Goal: Task Accomplishment & Management: Use online tool/utility

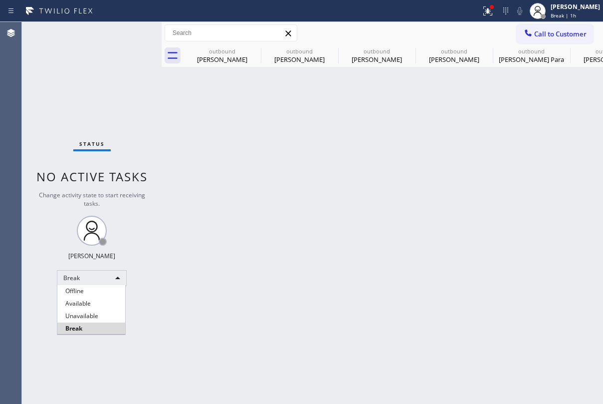
click at [96, 316] on li "Unavailable" at bounding box center [91, 316] width 68 height 12
click at [552, 35] on span "Call to Customer" at bounding box center [560, 33] width 52 height 9
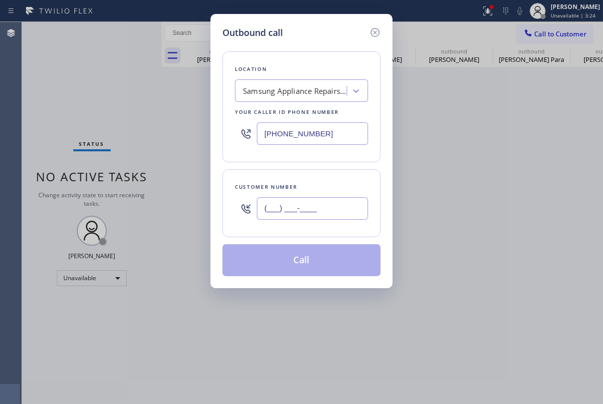
click at [330, 210] on input "(___) ___-____" at bounding box center [312, 208] width 111 height 22
paste input "760) 415-8821"
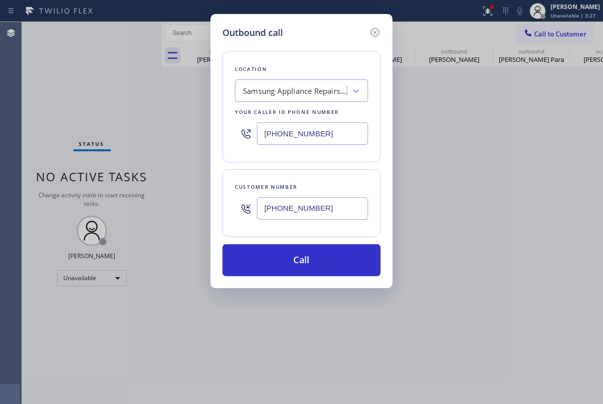
type input "[PHONE_NUMBER]"
click at [520, 166] on div "Outbound call Location Samsung Appliance Repairs [GEOGRAPHIC_DATA] Your caller …" at bounding box center [301, 202] width 603 height 404
click at [326, 90] on div "Samsung Appliance Repairs [GEOGRAPHIC_DATA]" at bounding box center [295, 90] width 105 height 11
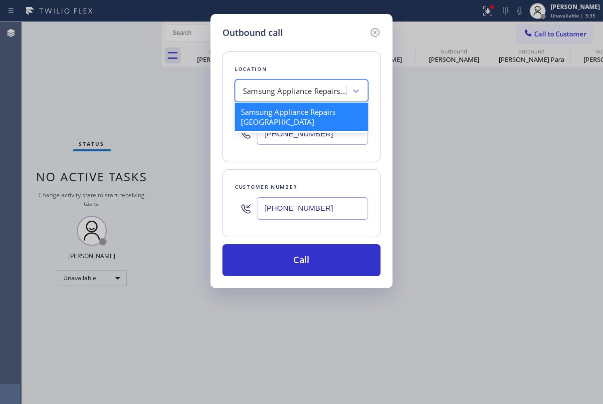
click at [335, 132] on div "Samsung Appliance Repairs [GEOGRAPHIC_DATA]" at bounding box center [301, 117] width 133 height 32
click at [338, 137] on input "[PHONE_NUMBER]" at bounding box center [312, 133] width 111 height 22
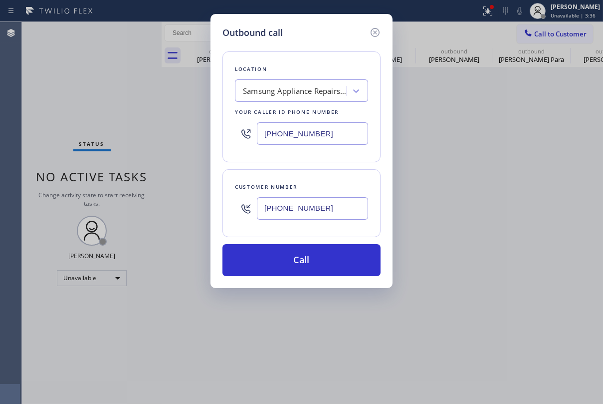
drag, startPoint x: 338, startPoint y: 137, endPoint x: 200, endPoint y: 137, distance: 138.2
click at [200, 137] on div "Outbound call Location Samsung Appliance Repairs [GEOGRAPHIC_DATA] Your caller …" at bounding box center [301, 202] width 603 height 404
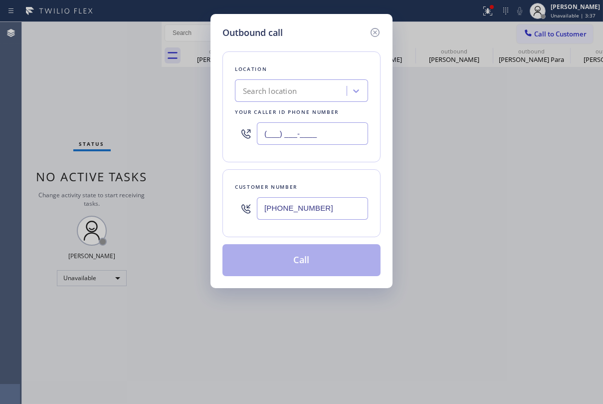
type input "(___) ___-____"
click at [283, 92] on div "Search location" at bounding box center [270, 90] width 54 height 11
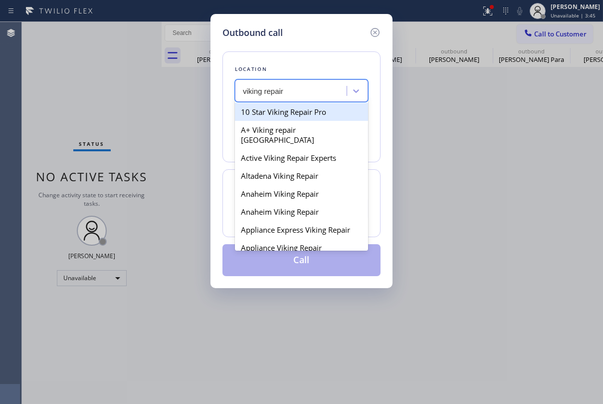
type input "viking repair"
click at [294, 88] on div "viking repair" at bounding box center [292, 90] width 109 height 17
click at [294, 88] on div "Search location" at bounding box center [270, 90] width 54 height 11
type input "viking repair"
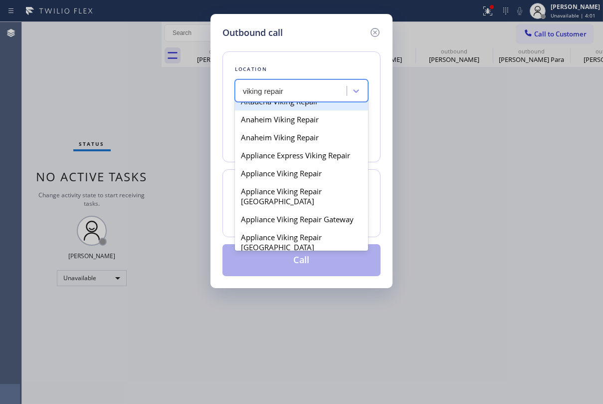
scroll to position [90, 0]
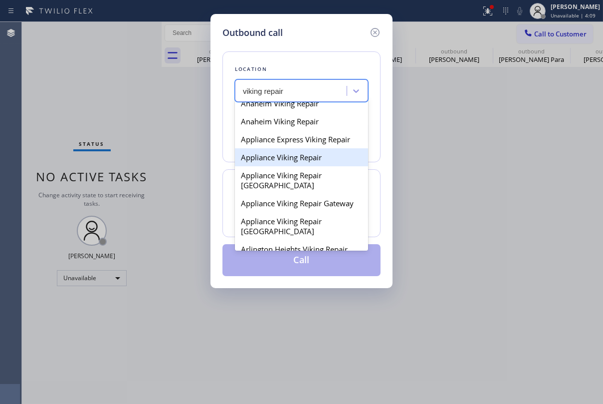
click at [296, 152] on div "Appliance Viking Repair" at bounding box center [301, 157] width 133 height 18
type input "[PHONE_NUMBER]"
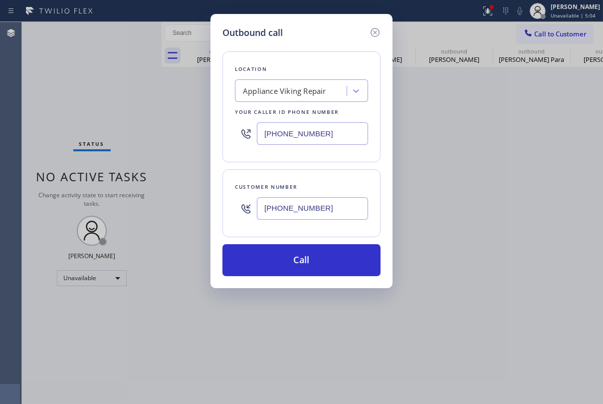
drag, startPoint x: 321, startPoint y: 210, endPoint x: 201, endPoint y: 212, distance: 120.8
click at [201, 212] on div "Outbound call Location Appliance Viking Repair Your caller id phone number [PHO…" at bounding box center [301, 202] width 603 height 404
drag, startPoint x: 328, startPoint y: 207, endPoint x: 214, endPoint y: 206, distance: 114.3
click at [214, 206] on div "Outbound call Location Appliance Viking Repair Your caller id phone number [PHO…" at bounding box center [302, 151] width 182 height 274
drag, startPoint x: 343, startPoint y: 208, endPoint x: 251, endPoint y: 209, distance: 91.8
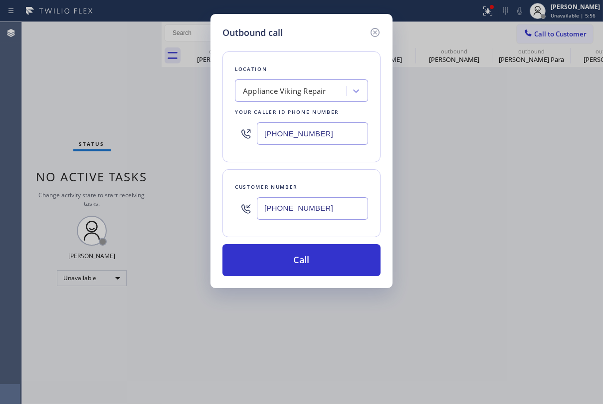
click at [251, 209] on div "[PHONE_NUMBER]" at bounding box center [301, 208] width 133 height 32
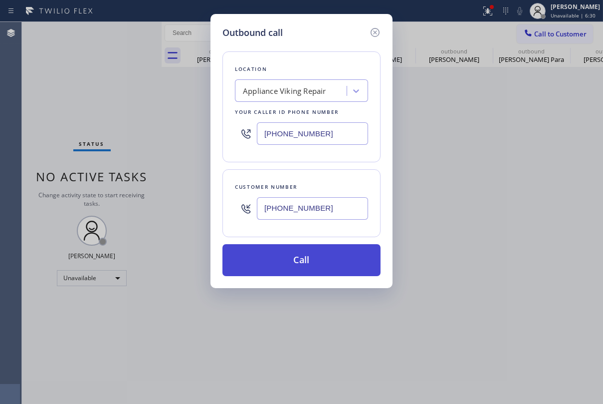
click at [289, 259] on button "Call" at bounding box center [302, 260] width 158 height 32
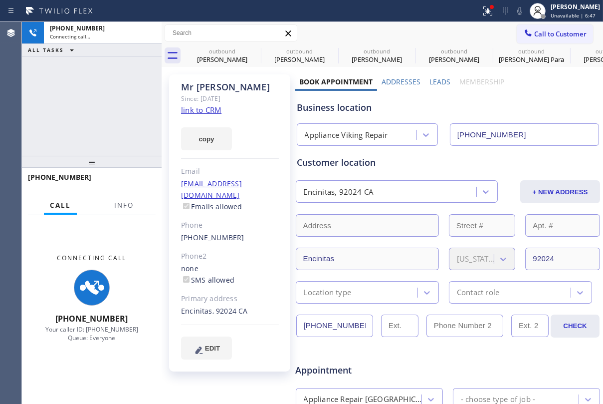
type input "[PHONE_NUMBER]"
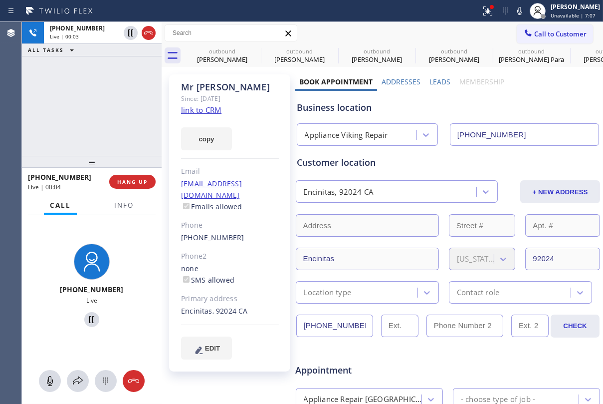
click at [390, 365] on span "Appointment" at bounding box center [346, 369] width 100 height 13
click at [422, 167] on div "Customer location" at bounding box center [448, 162] width 302 height 13
click at [144, 182] on span "HANG UP" at bounding box center [132, 181] width 30 height 7
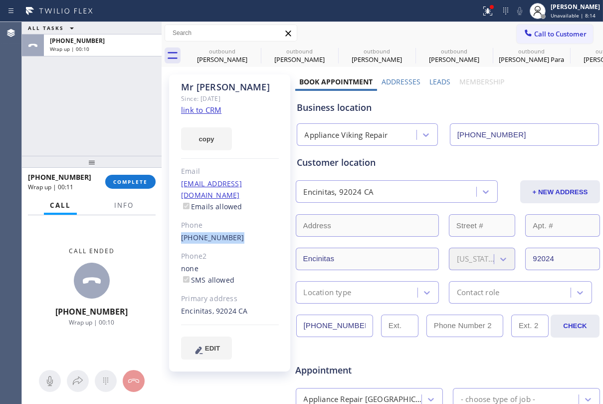
drag, startPoint x: 232, startPoint y: 228, endPoint x: 180, endPoint y: 228, distance: 51.9
click at [180, 228] on div "Mr [PERSON_NAME] Since: [DATE] link to CRM copy Email [EMAIL_ADDRESS][DOMAIN_NA…" at bounding box center [229, 222] width 121 height 297
copy link "[PHONE_NUMBER]"
click at [134, 182] on span "COMPLETE" at bounding box center [130, 181] width 34 height 7
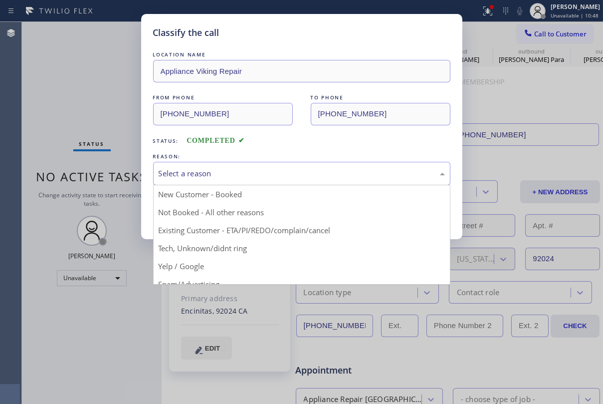
click at [222, 176] on div "Select a reason" at bounding box center [302, 173] width 286 height 11
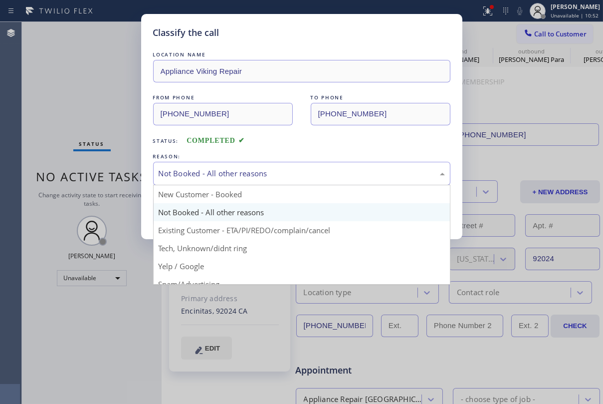
click at [363, 172] on div "Not Booked - All other reasons" at bounding box center [302, 173] width 286 height 11
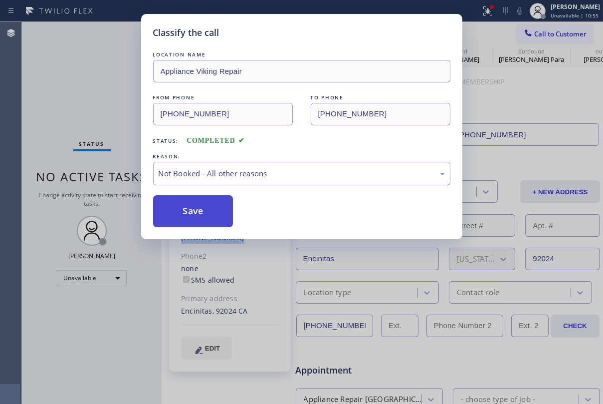
click at [186, 204] on button "Save" at bounding box center [193, 211] width 80 height 32
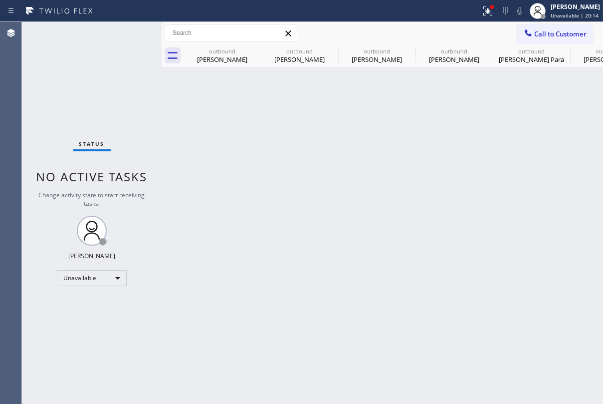
click at [547, 35] on span "Call to Customer" at bounding box center [560, 33] width 52 height 9
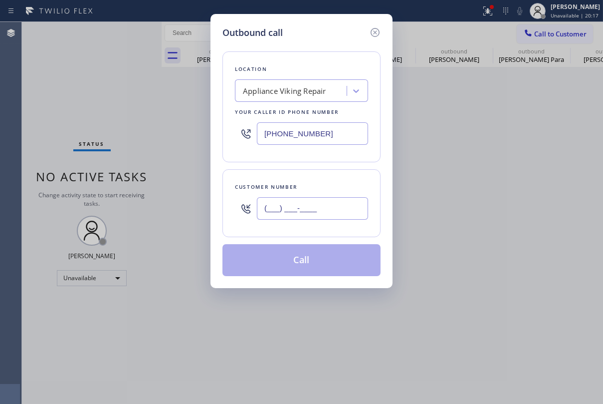
click at [303, 211] on input "(___) ___-____" at bounding box center [312, 208] width 111 height 22
paste input "206) 979-3896"
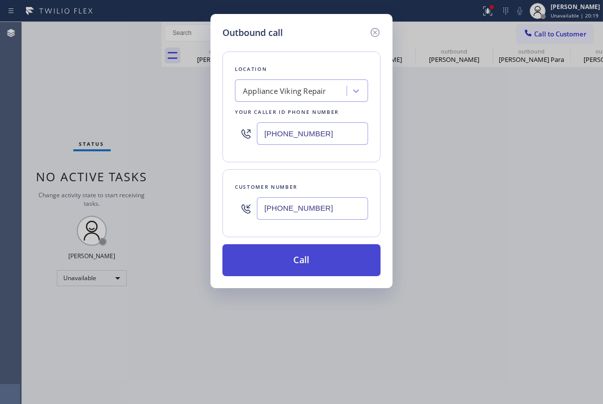
type input "[PHONE_NUMBER]"
click at [309, 258] on button "Call" at bounding box center [302, 260] width 158 height 32
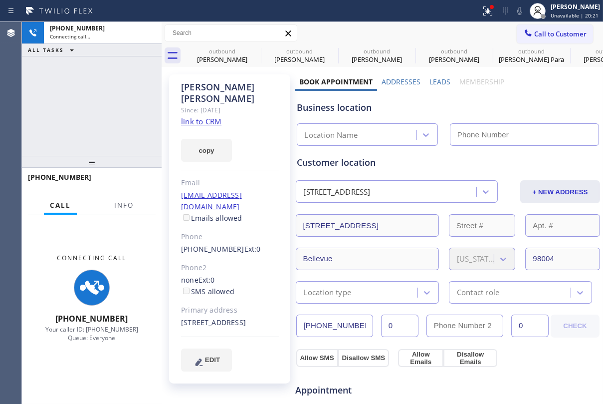
click at [430, 82] on label "Leads" at bounding box center [440, 81] width 21 height 9
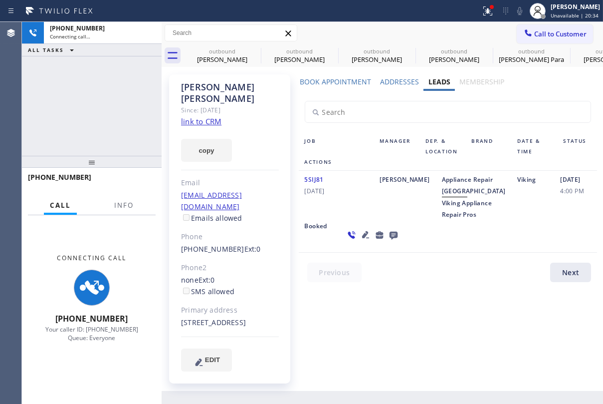
click at [362, 238] on icon at bounding box center [365, 234] width 7 height 7
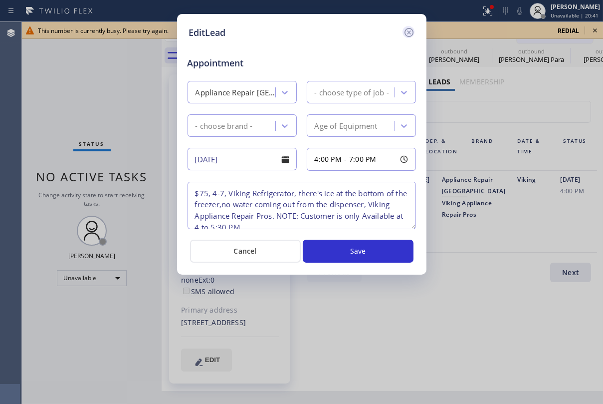
click at [407, 31] on icon at bounding box center [409, 32] width 12 height 12
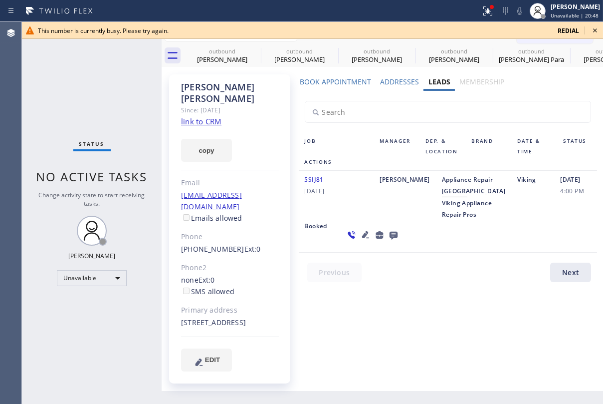
click at [594, 29] on icon at bounding box center [595, 30] width 4 height 4
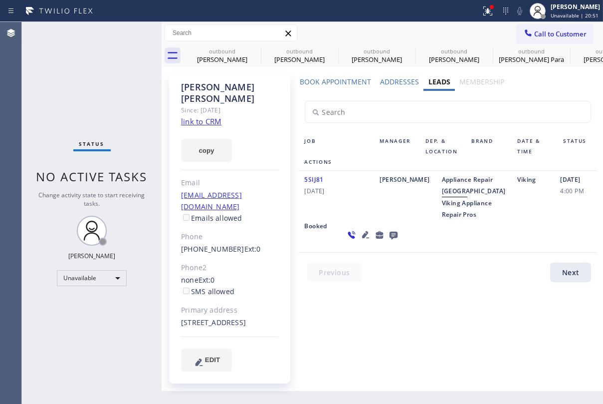
click at [389, 240] on icon at bounding box center [393, 236] width 8 height 8
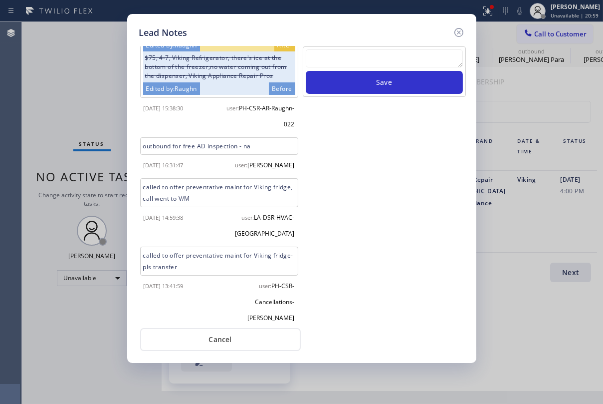
scroll to position [75, 0]
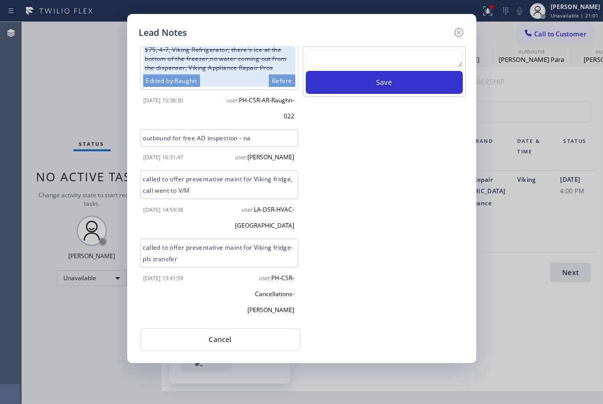
click at [203, 266] on div "called to offer preventative maint for Viking fridge- pls transfer" at bounding box center [219, 253] width 158 height 29
click at [201, 267] on div "called to offer preventative maint for Viking fridge- pls transfer" at bounding box center [219, 253] width 158 height 29
click at [174, 267] on div "called to offer preventative maint for Viking fridge- pls transfer" at bounding box center [219, 253] width 158 height 29
click at [328, 58] on textarea at bounding box center [384, 58] width 157 height 18
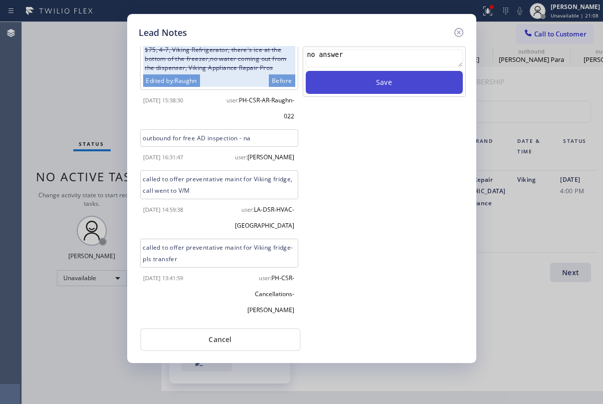
type textarea "no answer"
click at [354, 78] on button "Save" at bounding box center [384, 82] width 157 height 23
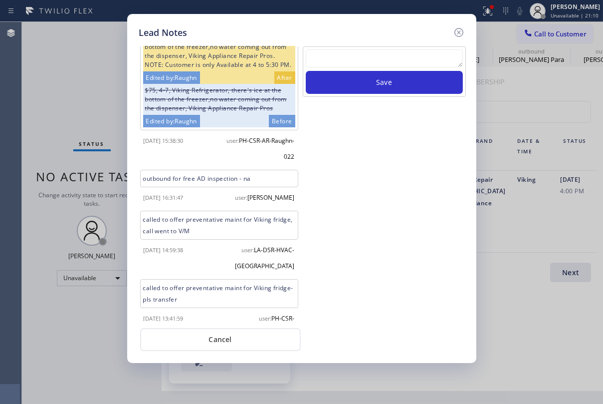
scroll to position [0, 0]
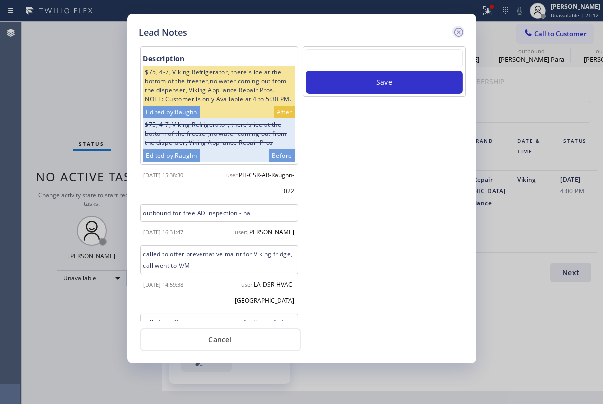
click at [456, 32] on icon at bounding box center [459, 32] width 12 height 12
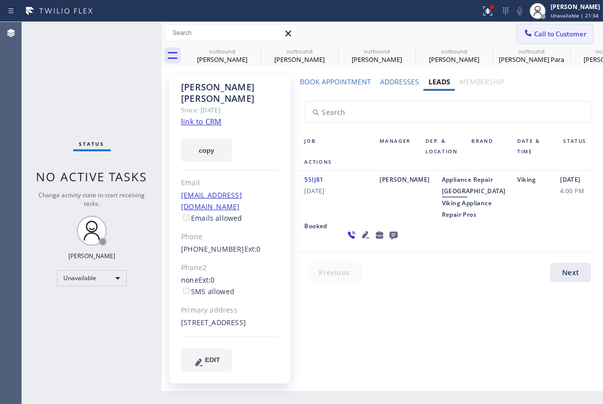
click at [539, 34] on span "Call to Customer" at bounding box center [560, 33] width 52 height 9
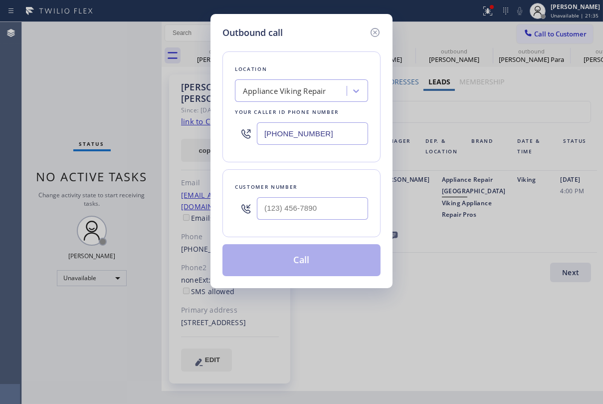
click at [295, 196] on div at bounding box center [312, 208] width 111 height 32
click at [296, 209] on input "(___) ___-____" at bounding box center [312, 208] width 111 height 22
paste input "310) 251-7120"
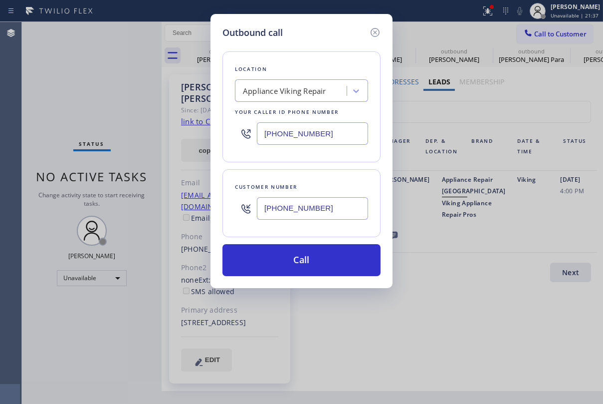
type input "[PHONE_NUMBER]"
drag, startPoint x: 330, startPoint y: 131, endPoint x: 204, endPoint y: 134, distance: 126.8
click at [204, 134] on div "Outbound call Location Appliance Viking Repair Your caller id phone number [PHO…" at bounding box center [301, 202] width 603 height 404
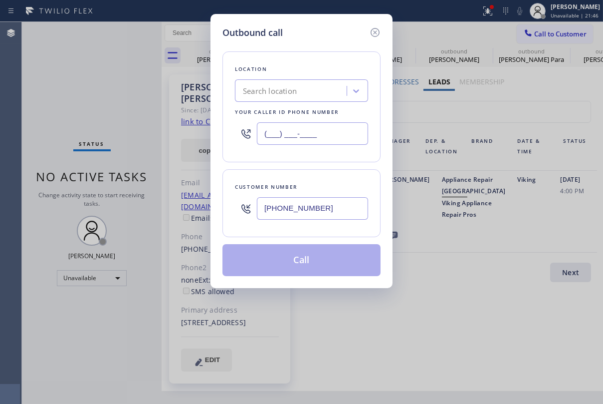
type input "(___) ___-____"
click at [295, 85] on div "Search location" at bounding box center [270, 90] width 54 height 11
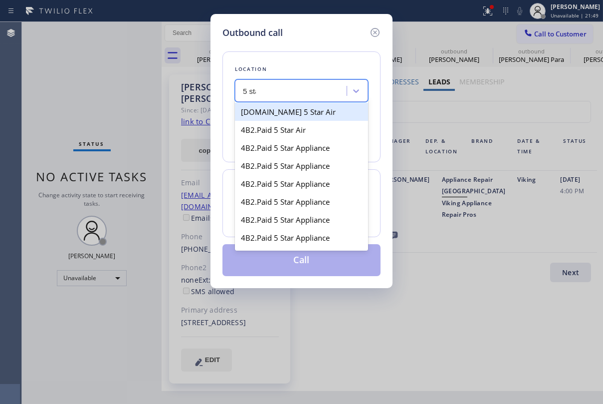
type input "5 star"
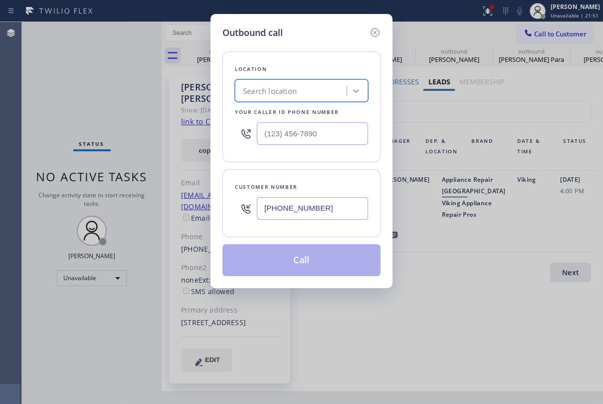
drag, startPoint x: 289, startPoint y: 85, endPoint x: 199, endPoint y: 91, distance: 91.0
click at [199, 91] on div "Outbound call Location option Appliance Viking Repair, selected. 100 results av…" at bounding box center [301, 202] width 603 height 404
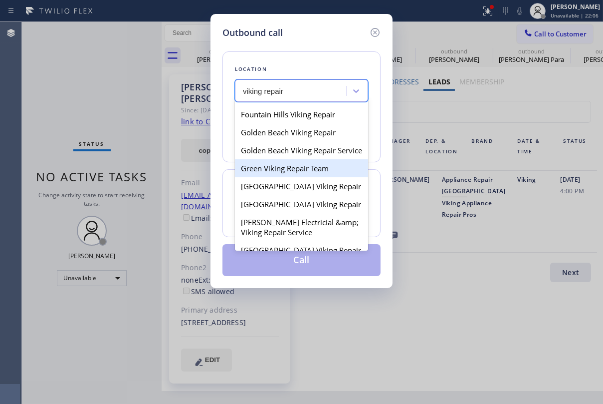
scroll to position [474, 0]
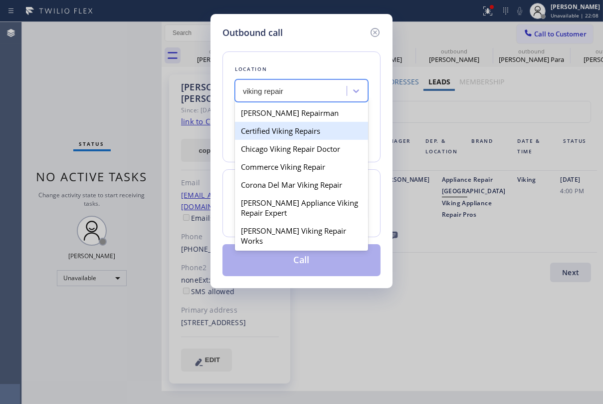
type input "viking repair"
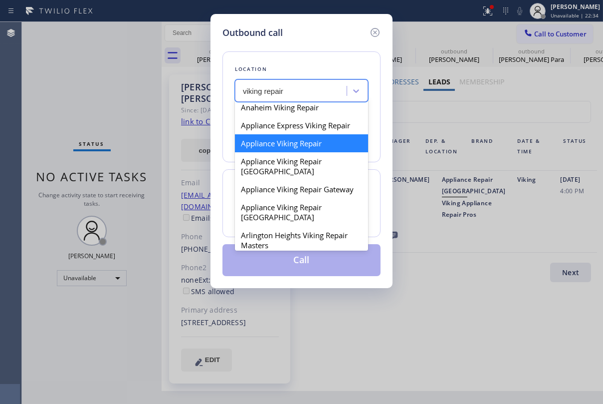
scroll to position [65, 0]
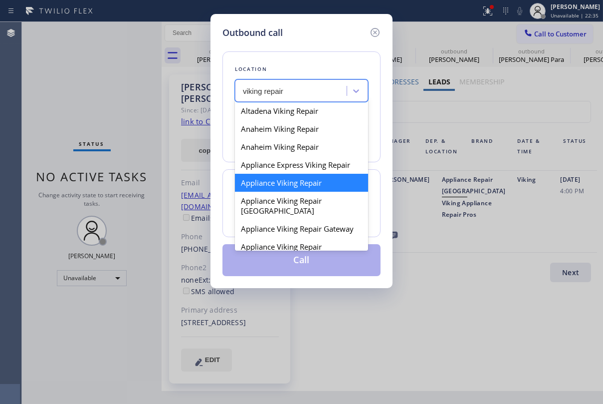
click at [294, 176] on div "Appliance Viking Repair" at bounding box center [301, 183] width 133 height 18
type input "[PHONE_NUMBER]"
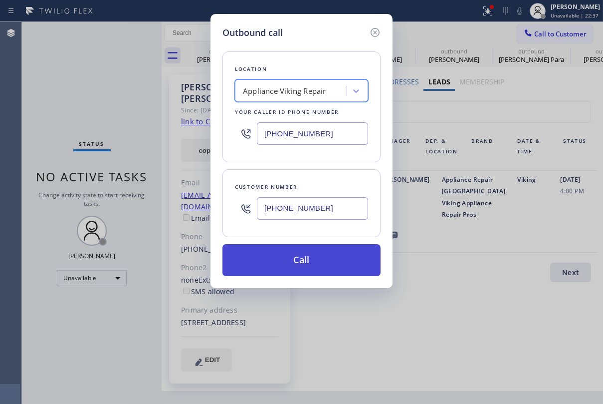
click at [296, 258] on button "Call" at bounding box center [302, 260] width 158 height 32
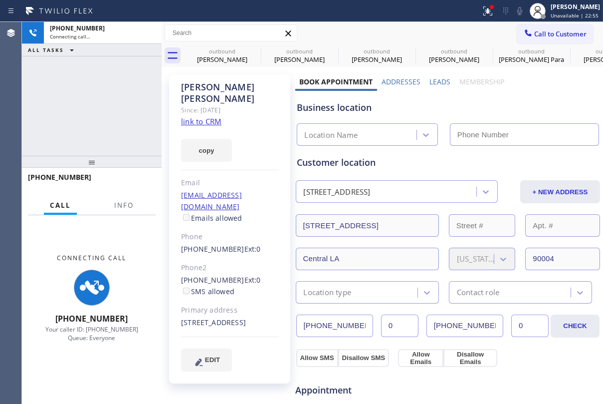
type input "[PHONE_NUMBER]"
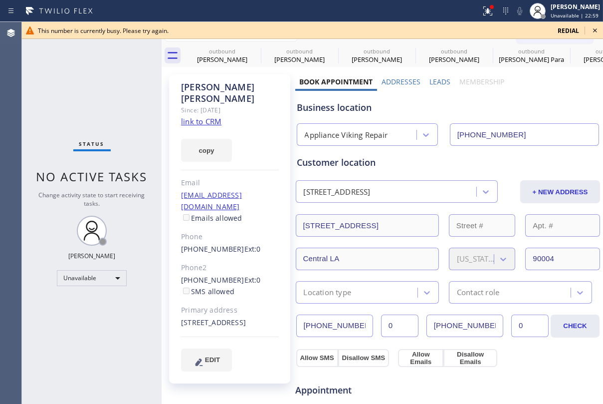
click at [435, 82] on label "Leads" at bounding box center [440, 81] width 21 height 9
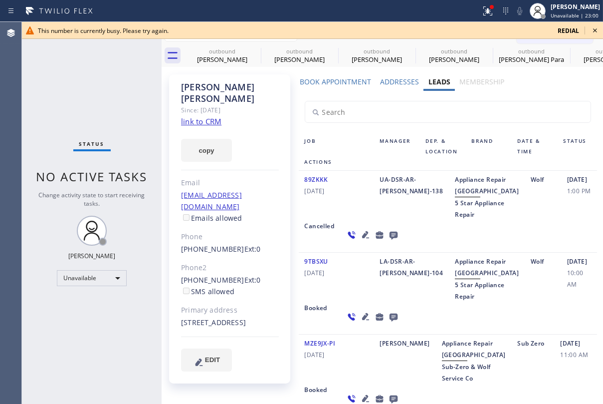
click at [388, 241] on icon at bounding box center [394, 235] width 12 height 12
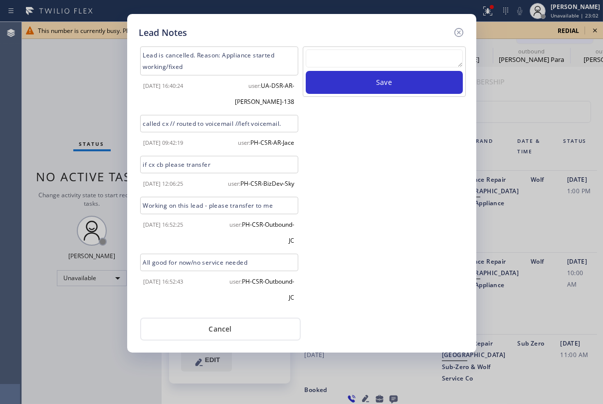
click at [370, 56] on textarea at bounding box center [384, 58] width 157 height 18
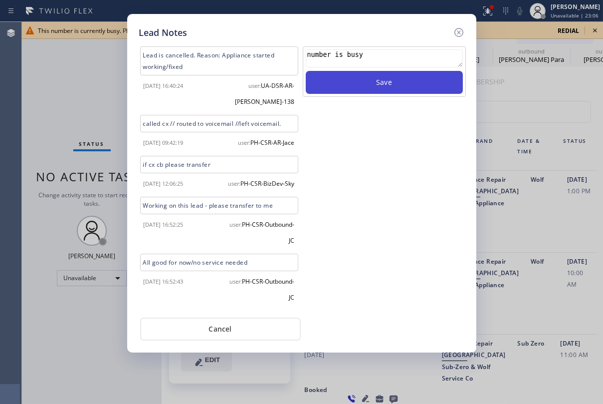
type textarea "number is busy"
click at [386, 73] on button "Save" at bounding box center [384, 82] width 157 height 23
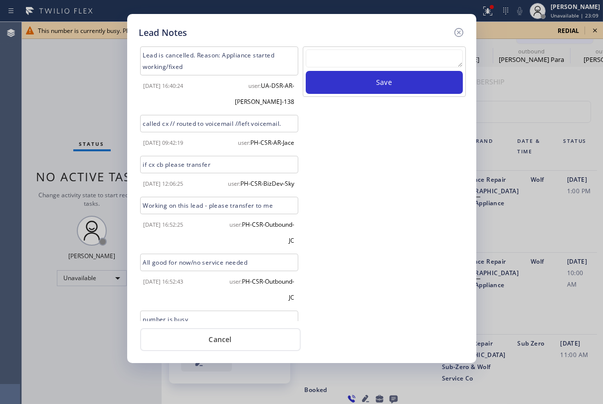
scroll to position [55, 0]
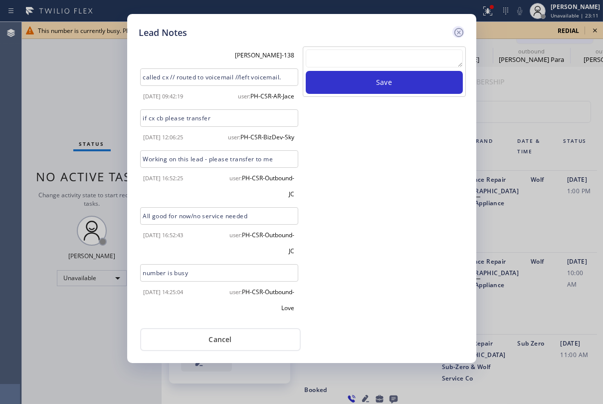
click at [460, 34] on icon at bounding box center [459, 32] width 12 height 12
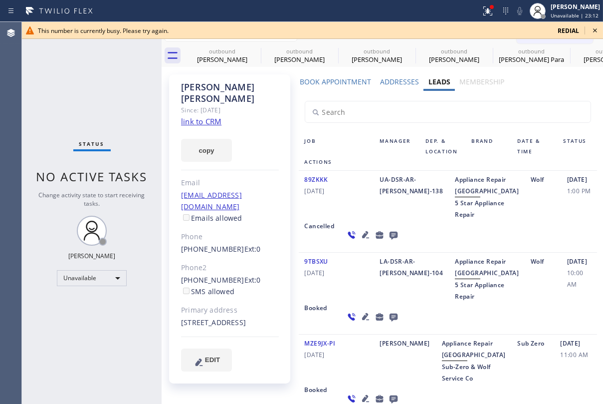
click at [594, 31] on icon at bounding box center [595, 30] width 4 height 4
